Goal: Transaction & Acquisition: Book appointment/travel/reservation

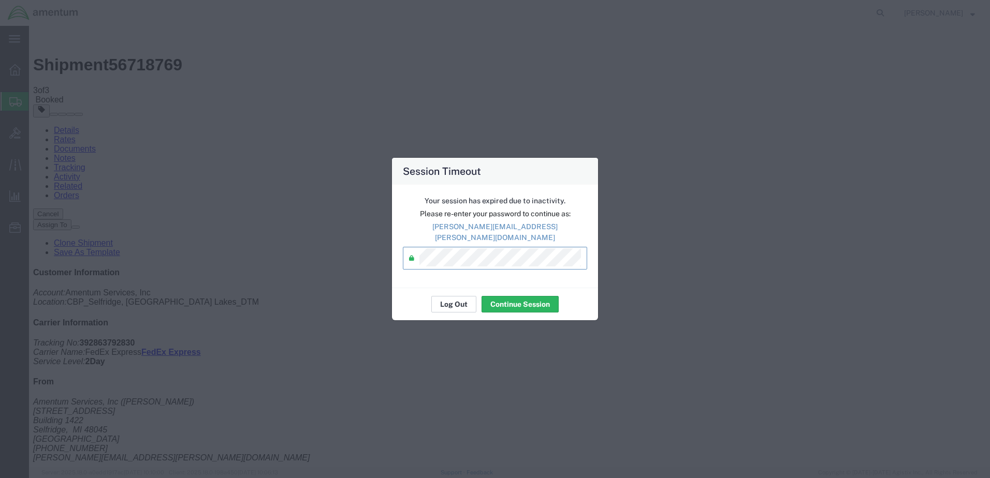
click at [452, 299] on button "Log Out" at bounding box center [453, 304] width 45 height 17
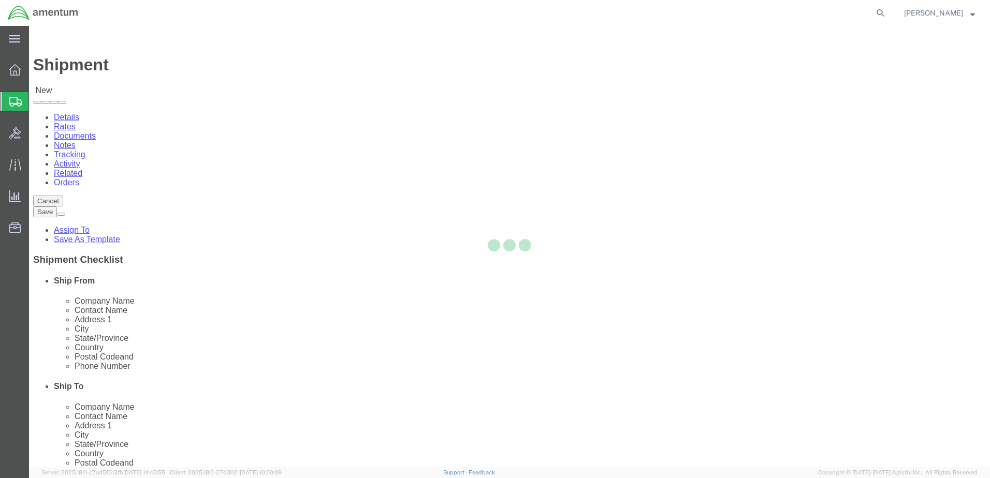
select select
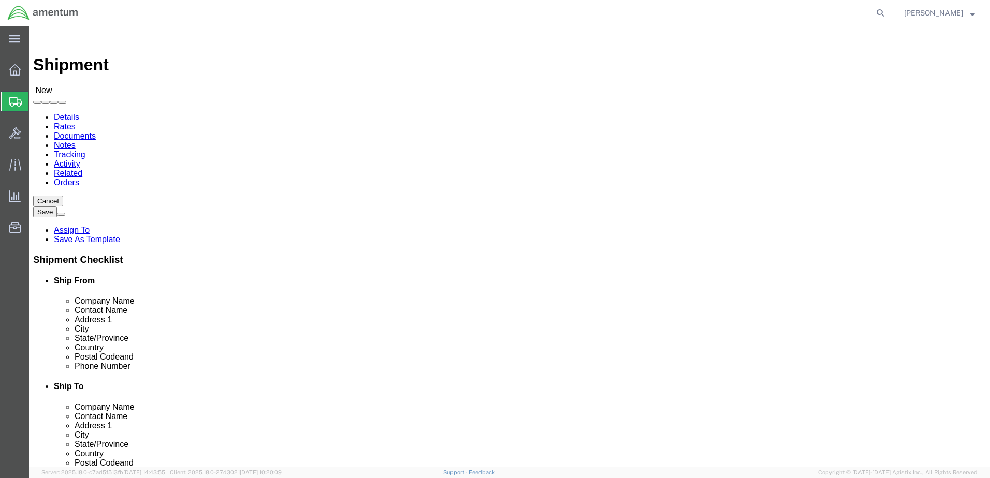
type input "great"
select select "49921"
select select "MI"
type input "elp"
select select "49939"
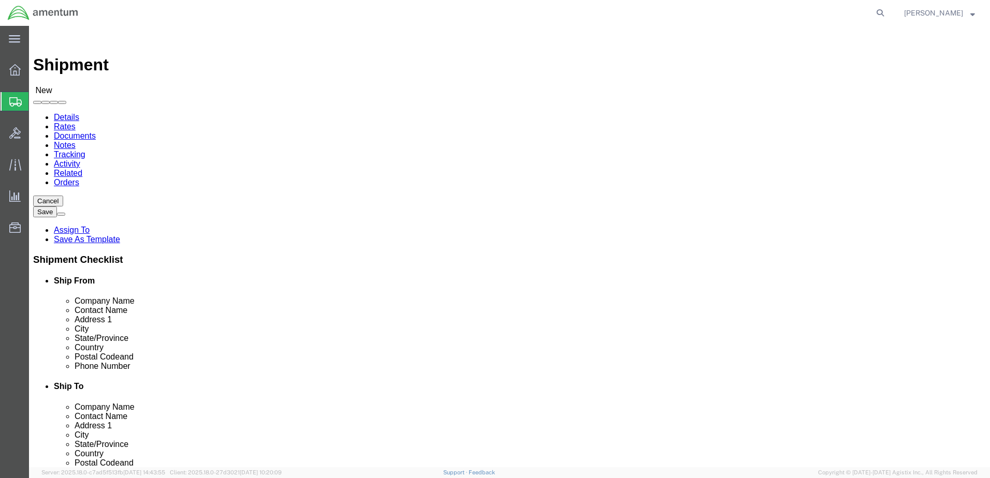
select select "[GEOGRAPHIC_DATA]"
drag, startPoint x: 588, startPoint y: 217, endPoint x: 471, endPoint y: 221, distance: 117.6
click div "Location [GEOGRAPHIC_DATA] My Profile Location [PHONE_NUMBER] [PHONE_NUMBER] [P…"
type input "[DATE][PERSON_NAME]"
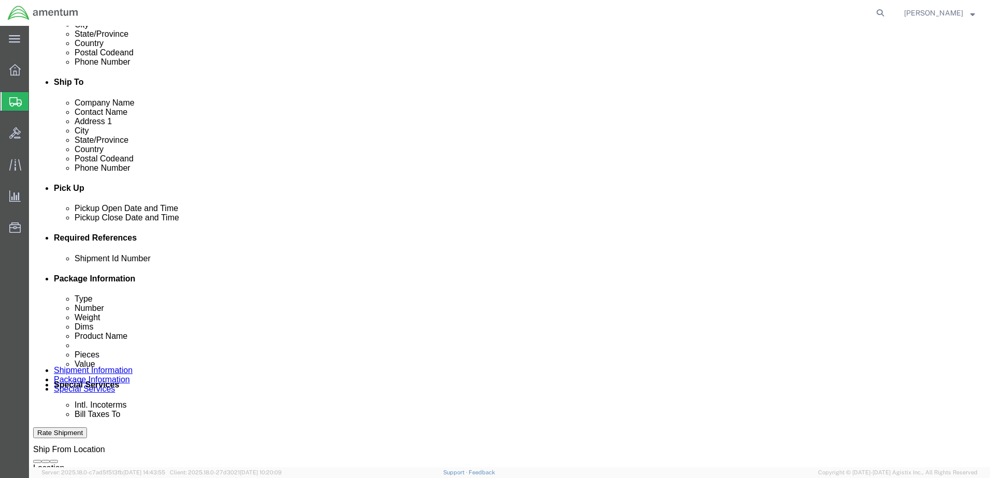
scroll to position [311, 0]
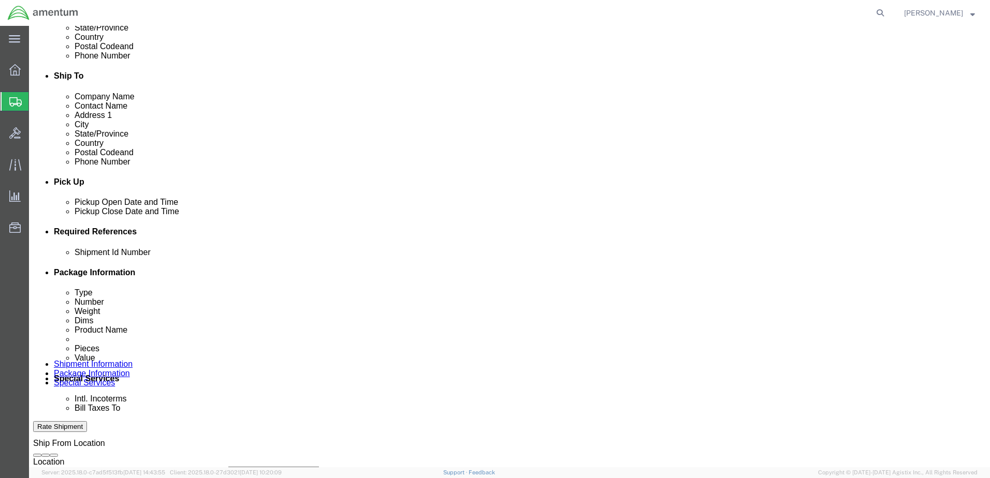
type input "ATTN: QA"
click button "Add reference"
click input "text"
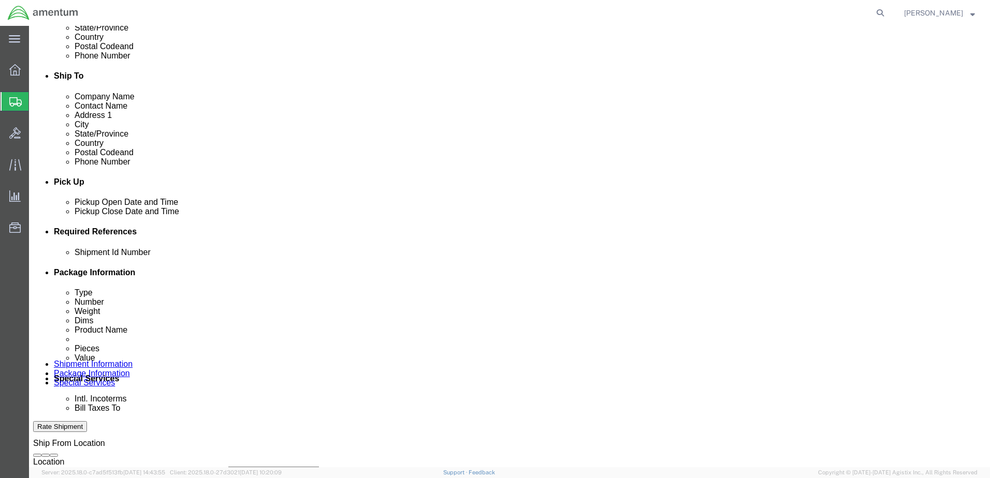
type input "ATTN QA Dept"
click select "Select Account Type Activity ID Airline Appointment Number ASN Batch Request # …"
select select "DEPT"
click select "Select Account Type Activity ID Airline Appointment Number ASN Batch Request # …"
click input "text"
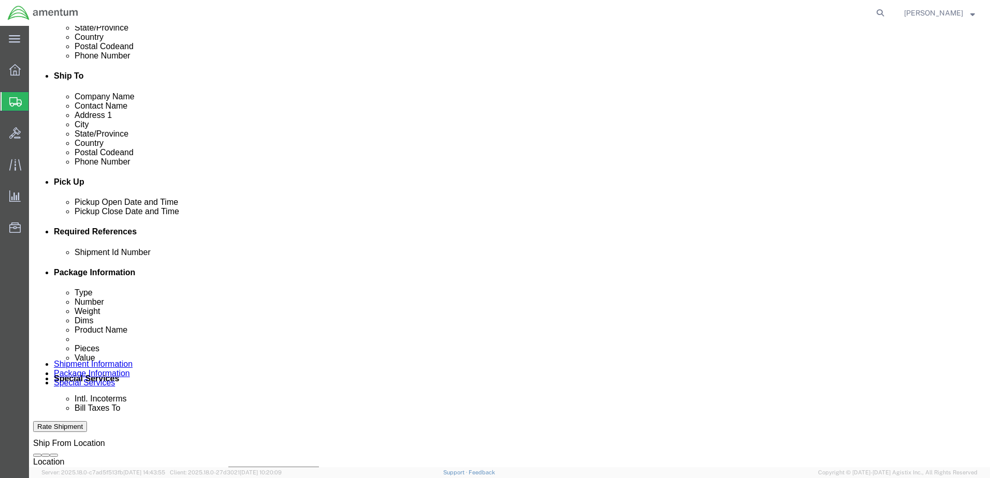
type input "CBP"
drag, startPoint x: 555, startPoint y: 314, endPoint x: 549, endPoint y: 316, distance: 5.8
click div "Shipment Id Number ATTN QA Dept Select Account Type Activity ID Airline Appoint…"
click select "Select Account Type Activity ID Airline Appointment Number ASN Batch Request # …"
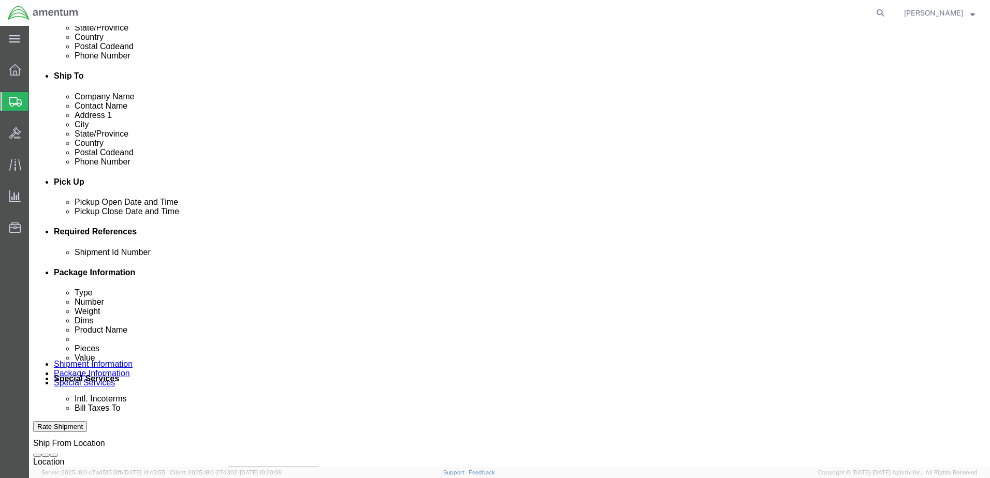
select select "CUSTREF"
click select "Select Account Type Activity ID Airline Appointment Number ASN Batch Request # …"
click input "text"
type input "72763 Records"
click select "Select Account Type Activity ID Airline Appointment Number ASN Batch Request # …"
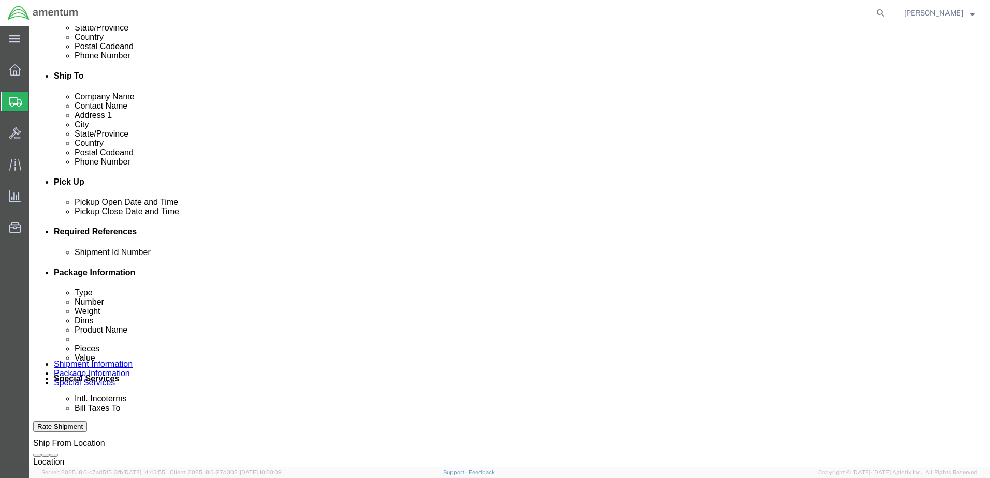
select select "PROJNUM"
click select "Select Account Type Activity ID Airline Appointment Number ASN Batch Request # …"
click input "text"
type input "6118.03.03.2219.000.DTM.0000"
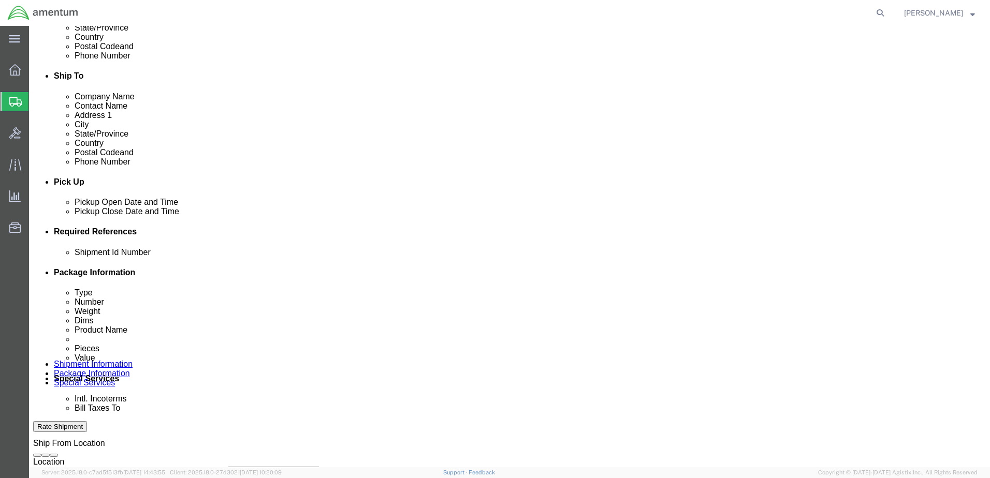
click link "Package Information"
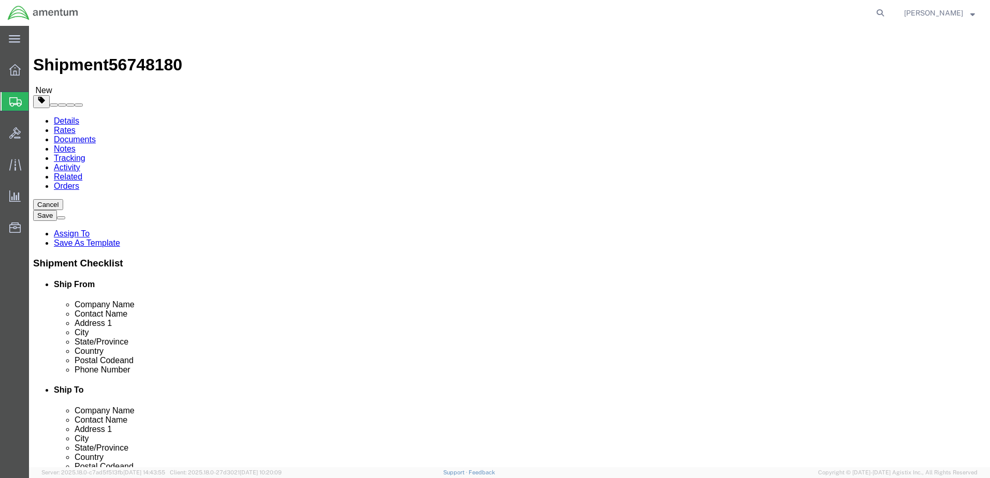
click select "Select BCK Boxes Bale(s) Basket(s) Bolt(s) Bottle(s) Buckets Bulk Bundle(s) Can…"
select select "PAK"
click select "Select BCK Boxes Bale(s) Basket(s) Bolt(s) Bottle(s) Buckets Bulk Bundle(s) Can…"
type input "10.25"
type input "12.75"
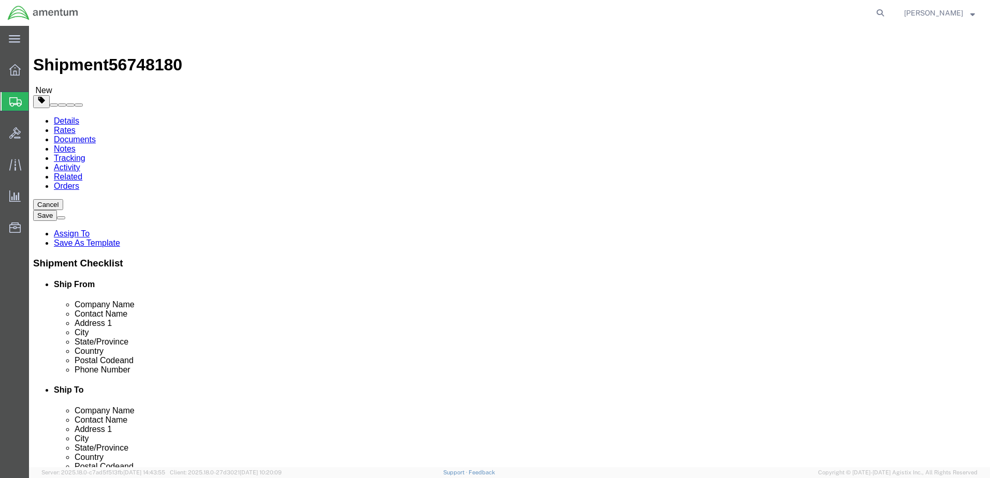
type input "1.00"
drag, startPoint x: 139, startPoint y: 243, endPoint x: 134, endPoint y: 239, distance: 7.0
click div "0.00 Select kgs lbs"
type input "3.6"
click link "Add Content"
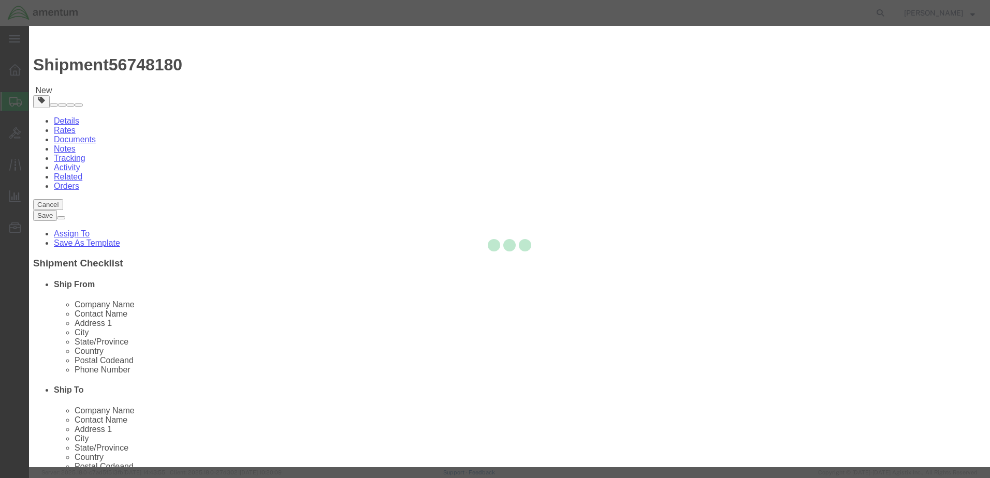
click input "text"
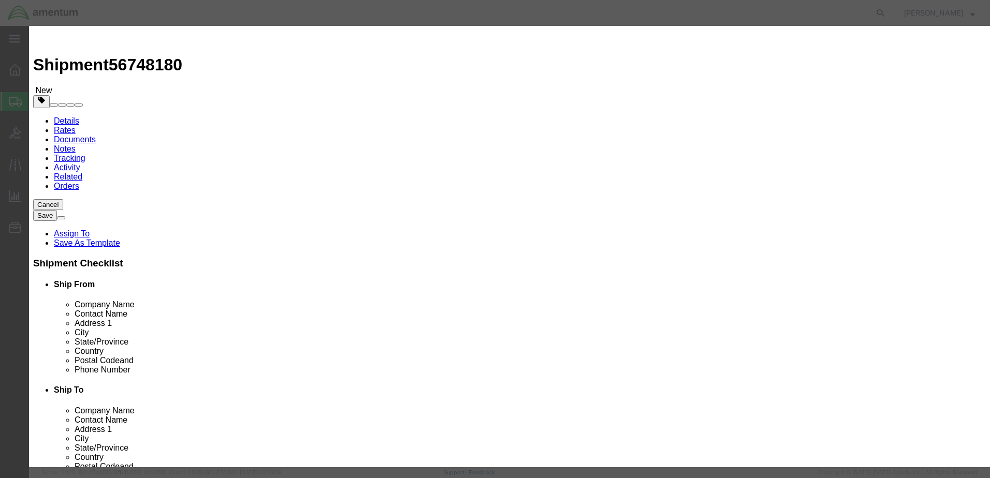
type input "Aircraft Documents"
type input "1"
type input "1500"
click button "Save & Close"
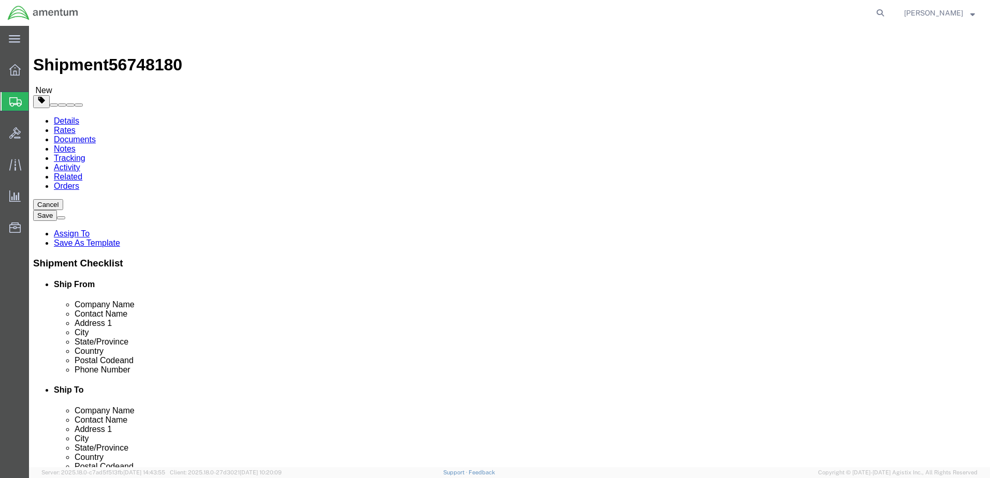
click button "Rate Shipment"
